Goal: Transaction & Acquisition: Subscribe to service/newsletter

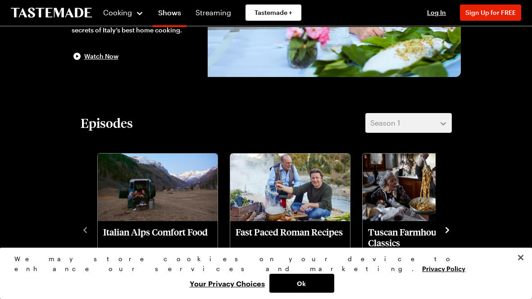
scroll to position [140, 0]
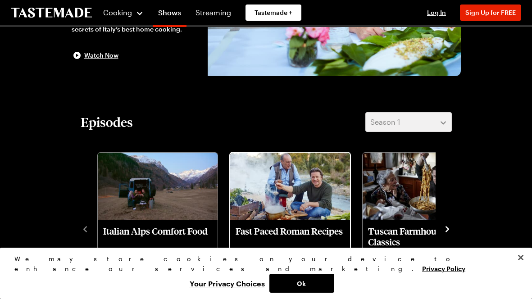
click at [288, 199] on img "Fast Paced Roman Recipes" at bounding box center [290, 187] width 120 height 68
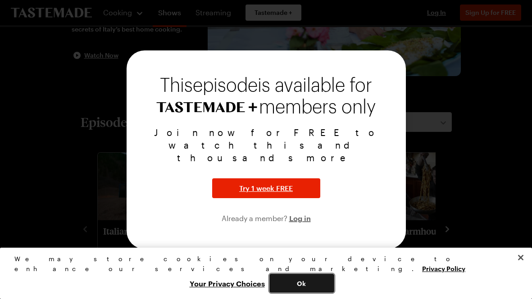
click at [334, 282] on button "Ok" at bounding box center [301, 283] width 65 height 19
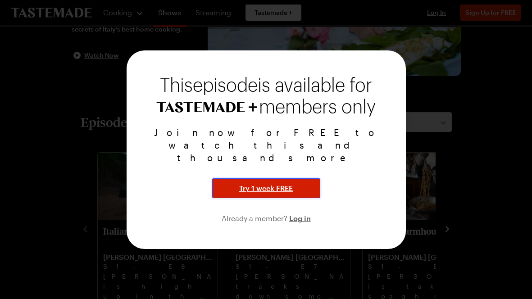
click at [273, 183] on span "Try 1 week FREE" at bounding box center [266, 188] width 54 height 11
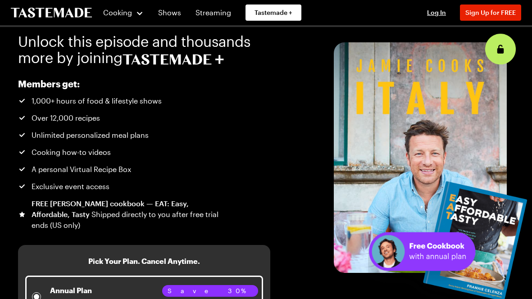
scroll to position [3, 0]
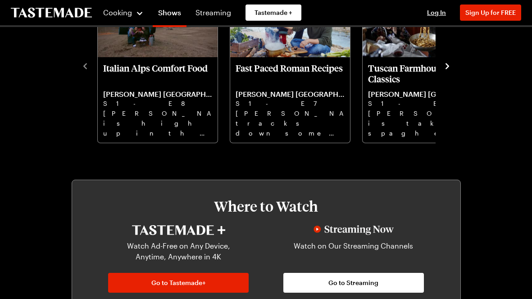
scroll to position [305, 0]
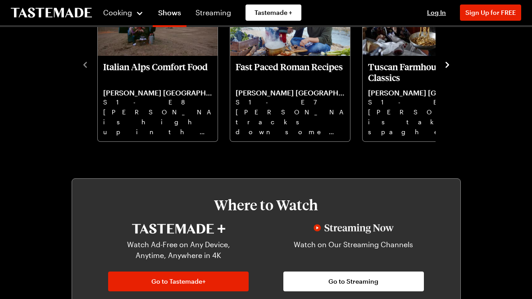
click at [276, 232] on div "Watch Ad-Free on Any Device, Anytime, Anywhere in 4K Go to Tastemade+ Watch on …" at bounding box center [266, 258] width 334 height 68
